Goal: Task Accomplishment & Management: Complete application form

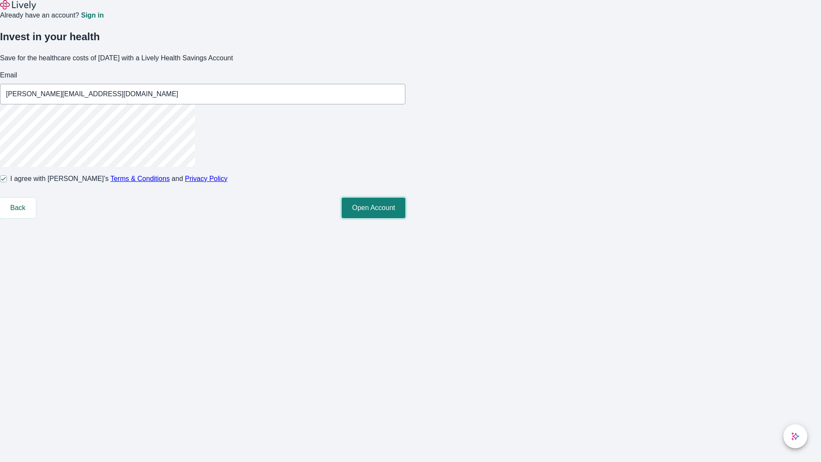
click at [405, 218] on button "Open Account" at bounding box center [373, 207] width 64 height 21
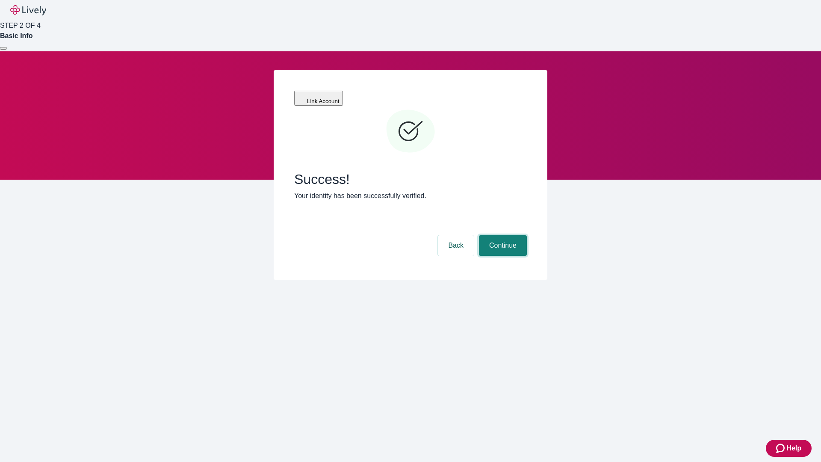
click at [501, 235] on button "Continue" at bounding box center [503, 245] width 48 height 21
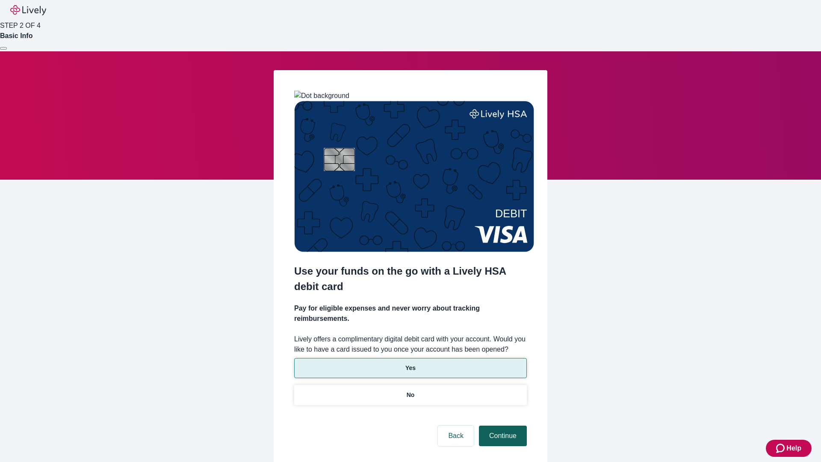
click at [410, 390] on p "No" at bounding box center [410, 394] width 8 height 9
click at [501, 425] on button "Continue" at bounding box center [503, 435] width 48 height 21
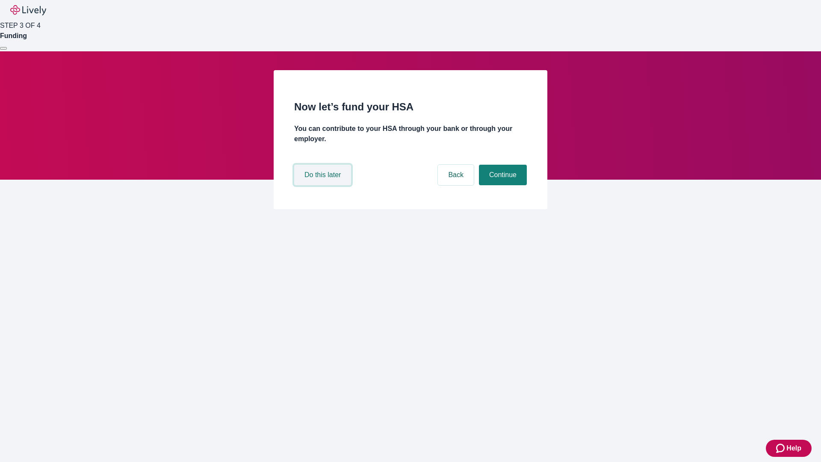
click at [324, 185] on button "Do this later" at bounding box center [322, 175] width 57 height 21
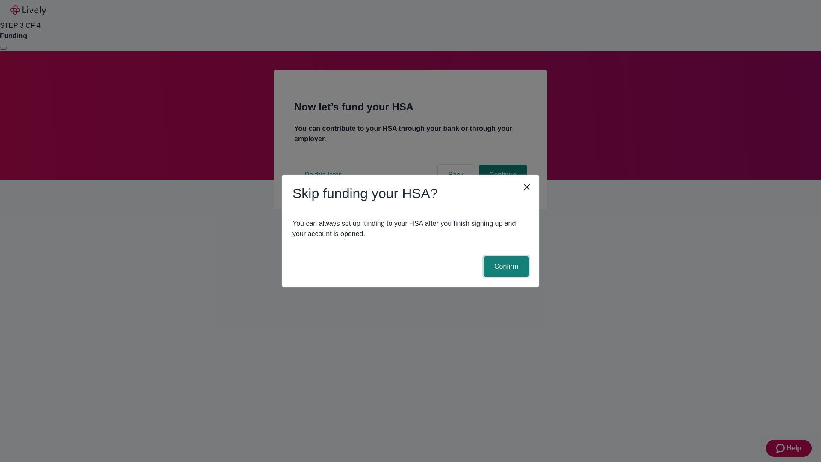
click at [505, 266] on button "Confirm" at bounding box center [506, 266] width 44 height 21
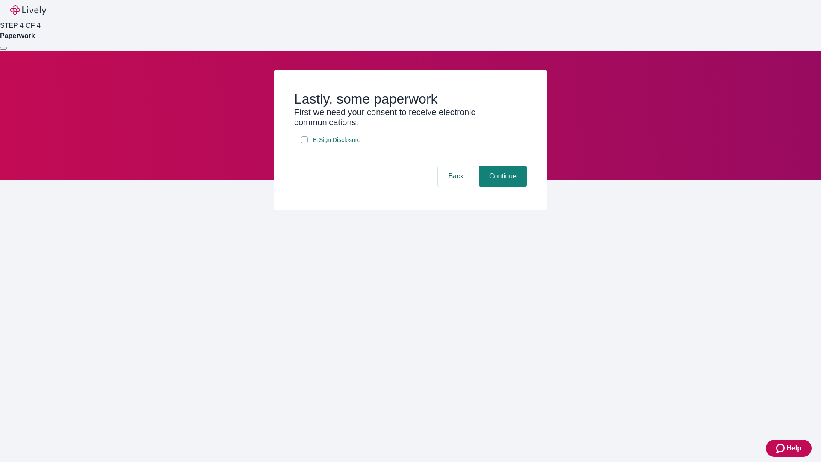
click at [304, 143] on input "E-Sign Disclosure" at bounding box center [304, 139] width 7 height 7
checkbox input "true"
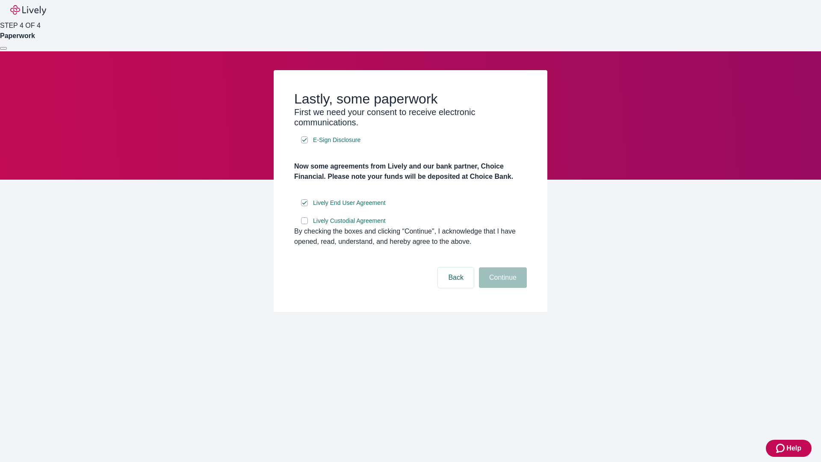
click at [304, 224] on input "Lively Custodial Agreement" at bounding box center [304, 220] width 7 height 7
checkbox input "true"
click at [501, 288] on button "Continue" at bounding box center [503, 277] width 48 height 21
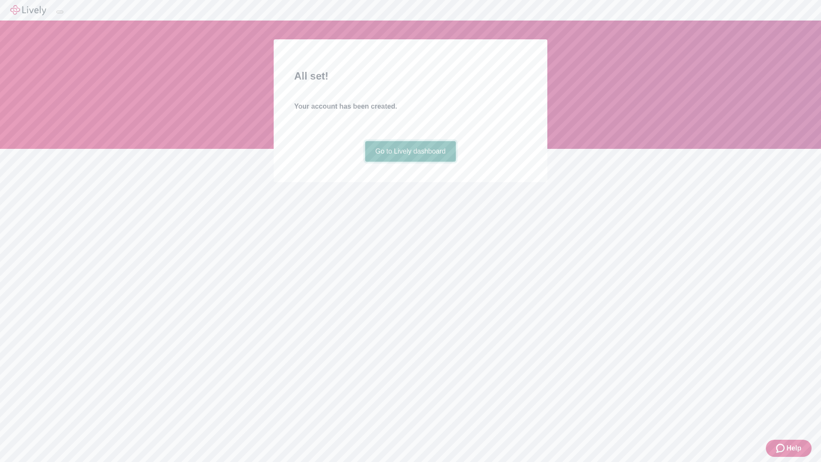
click at [410, 162] on link "Go to Lively dashboard" at bounding box center [410, 151] width 91 height 21
